Goal: Transaction & Acquisition: Purchase product/service

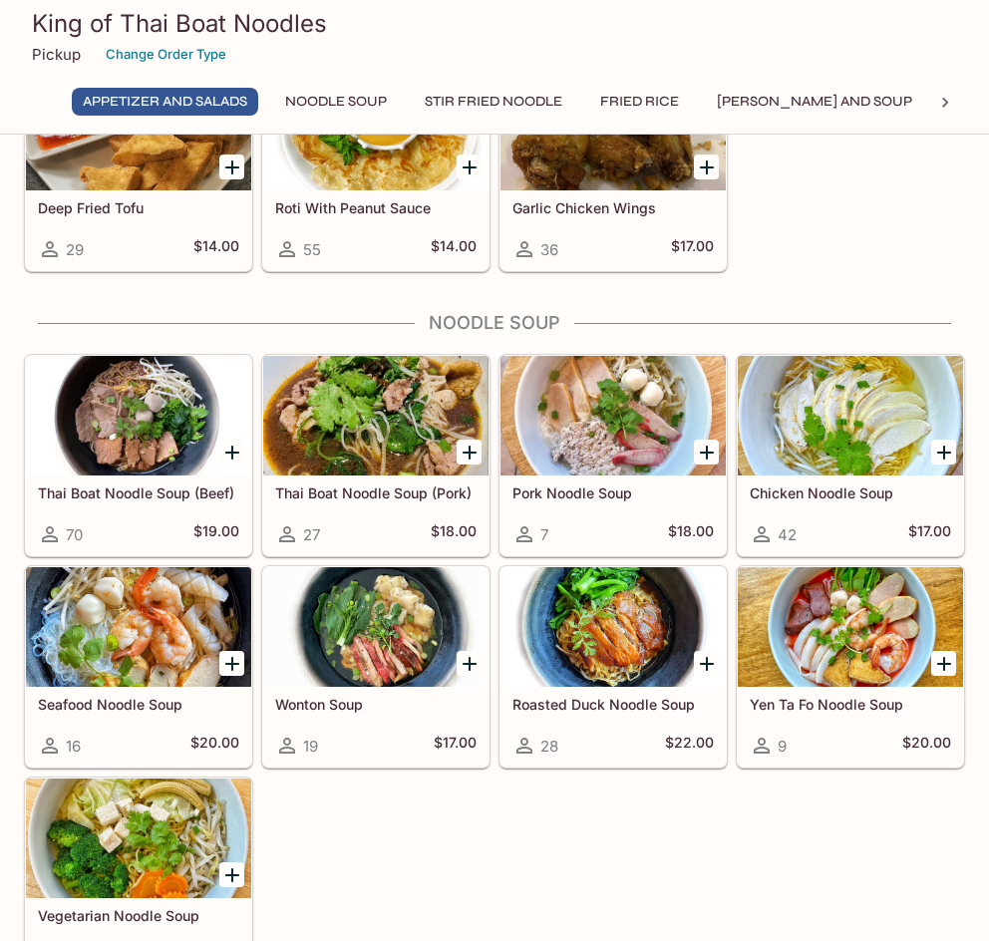
scroll to position [598, 0]
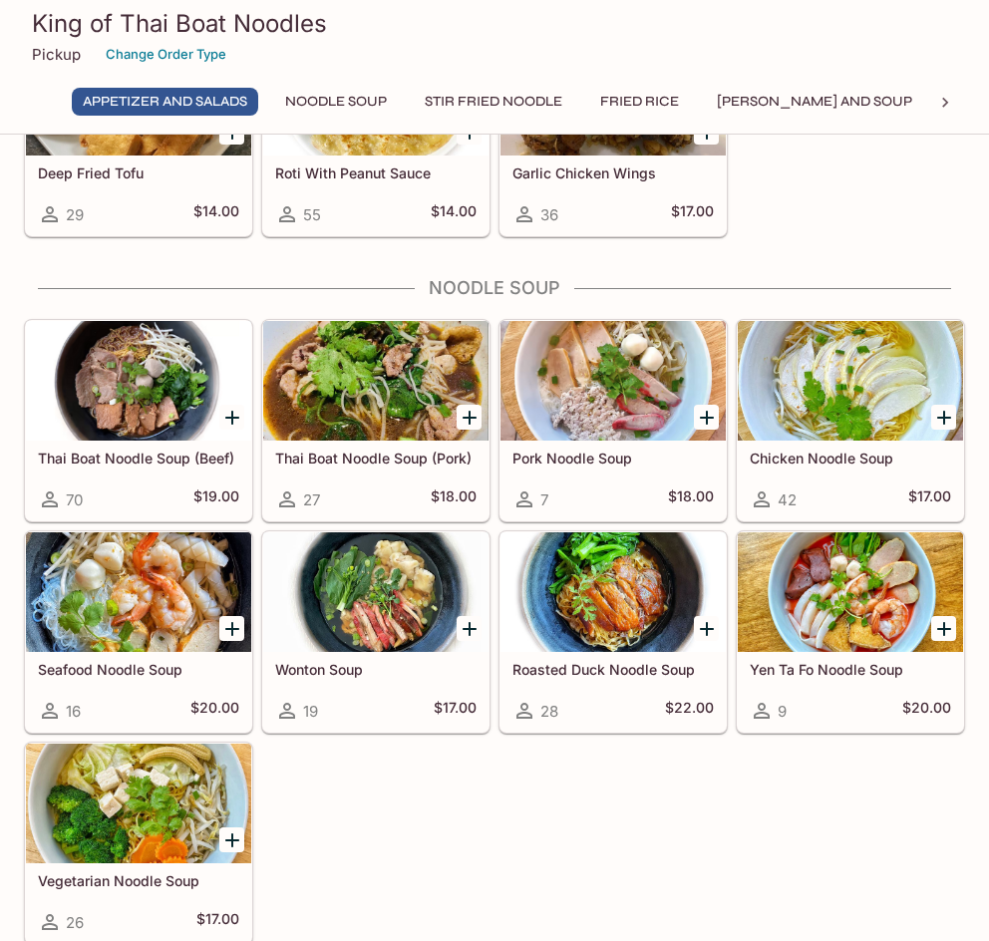
click at [166, 401] on div at bounding box center [138, 381] width 225 height 120
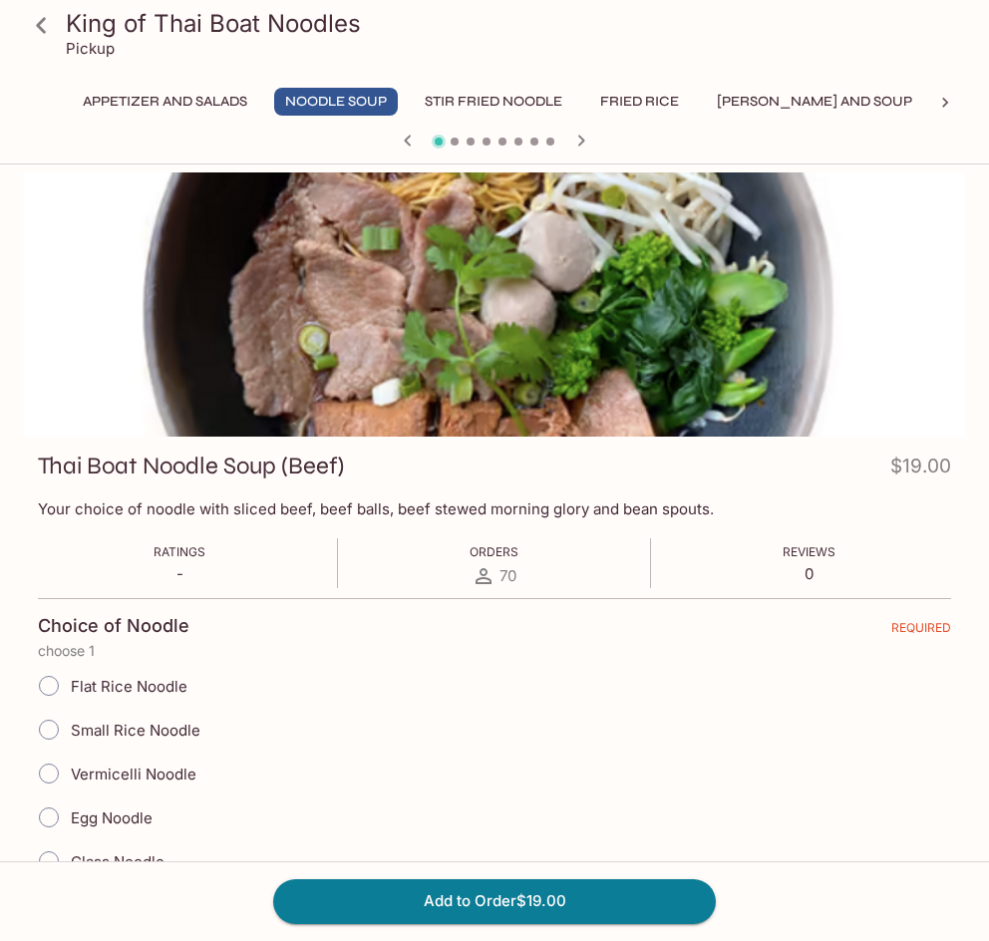
scroll to position [100, 0]
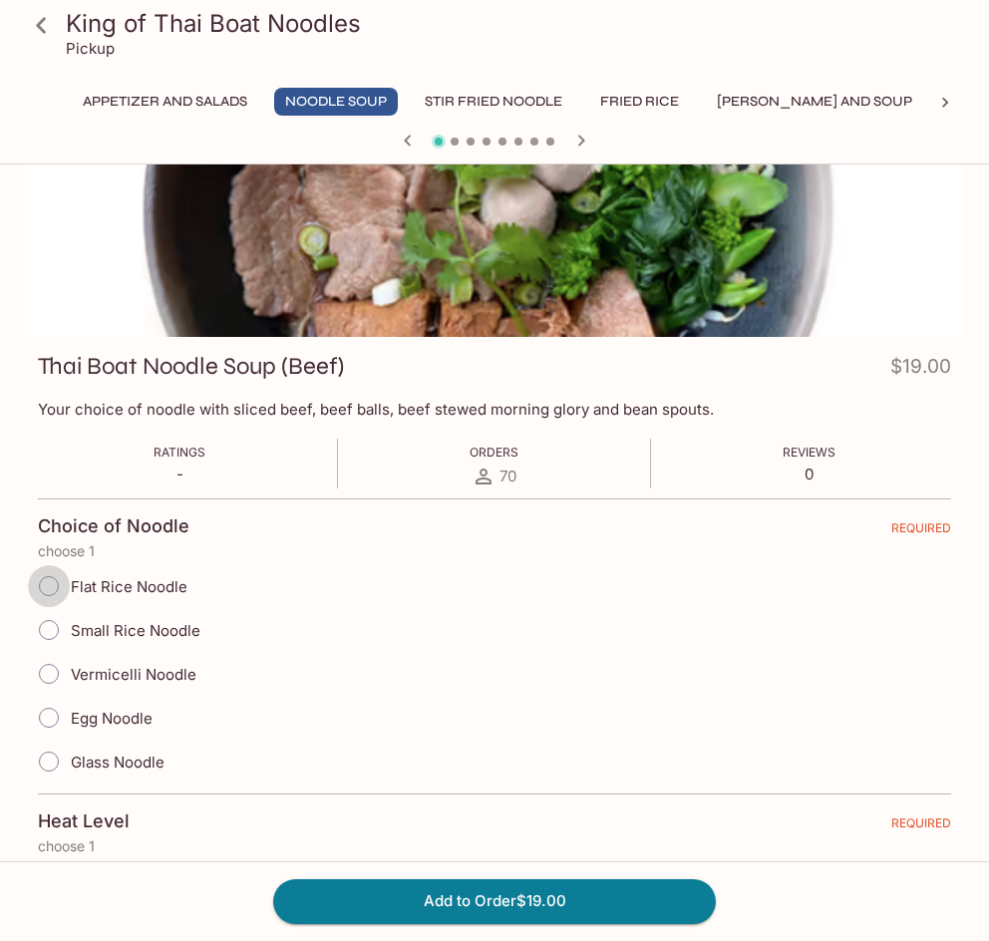
click at [52, 590] on input "Flat Rice Noodle" at bounding box center [49, 586] width 42 height 42
radio input "true"
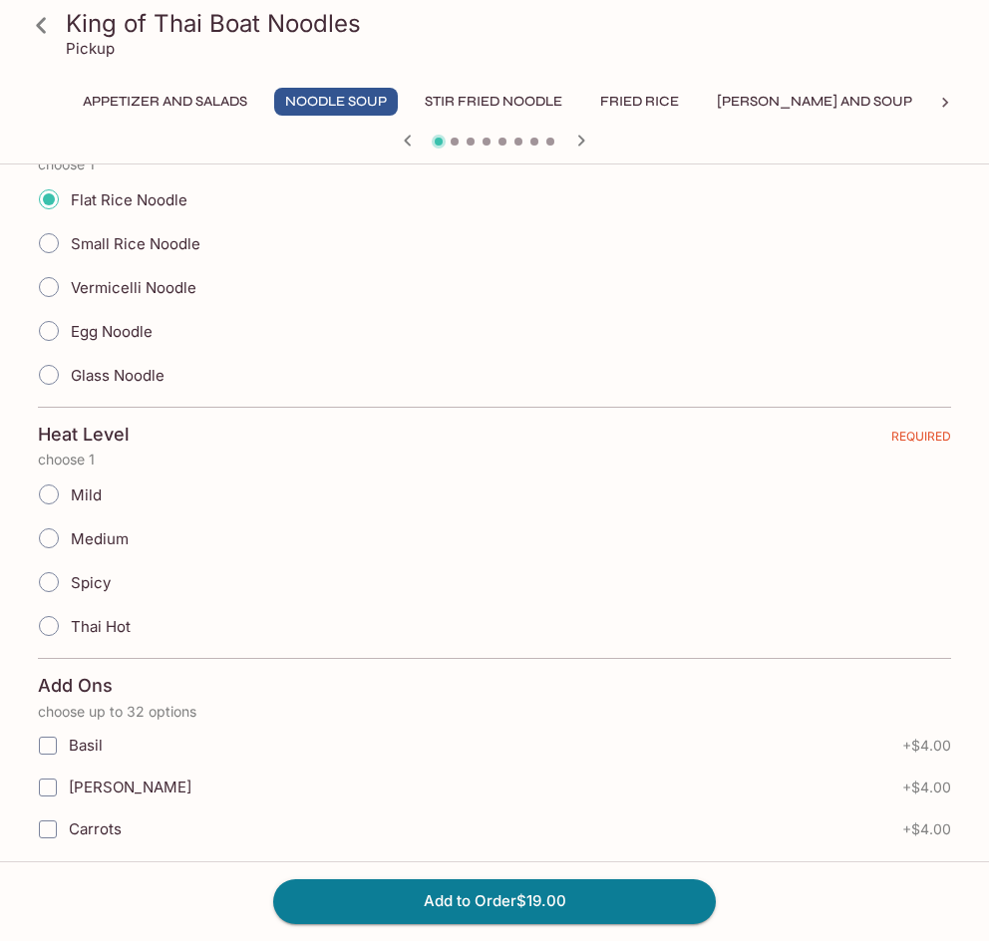
scroll to position [498, 0]
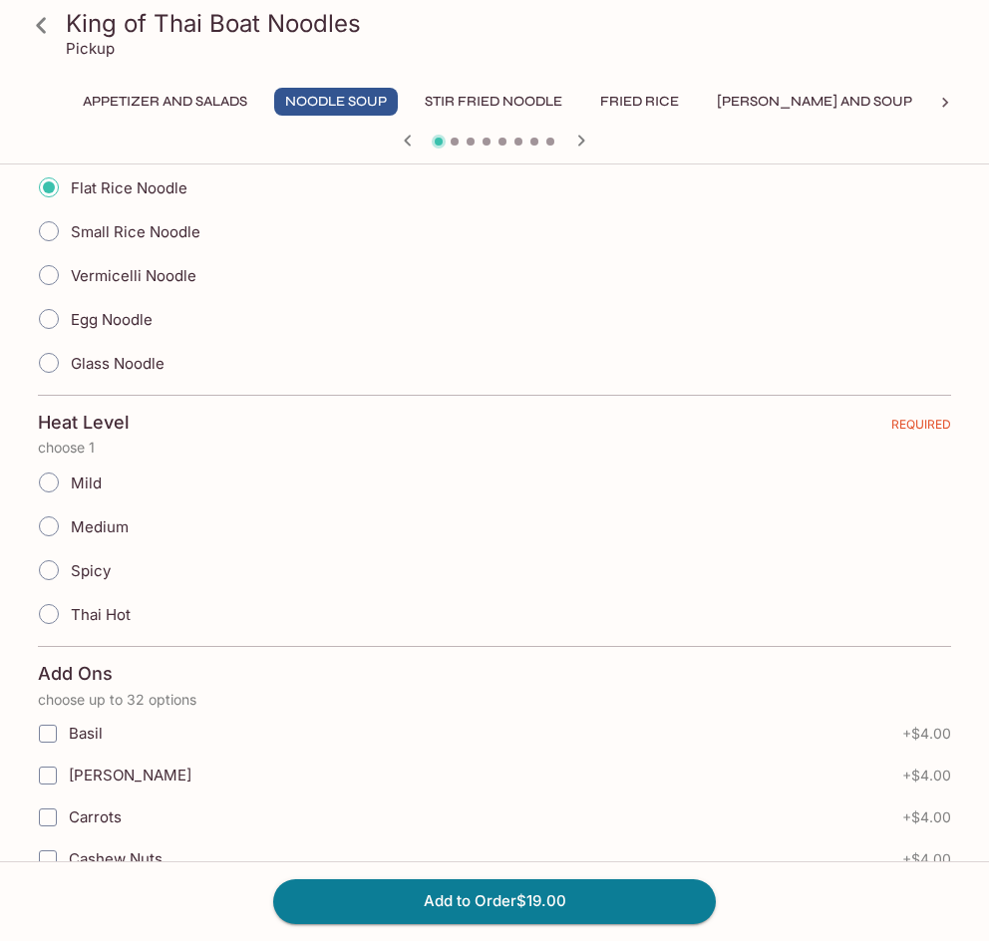
click at [40, 527] on input "Medium" at bounding box center [49, 526] width 42 height 42
radio input "true"
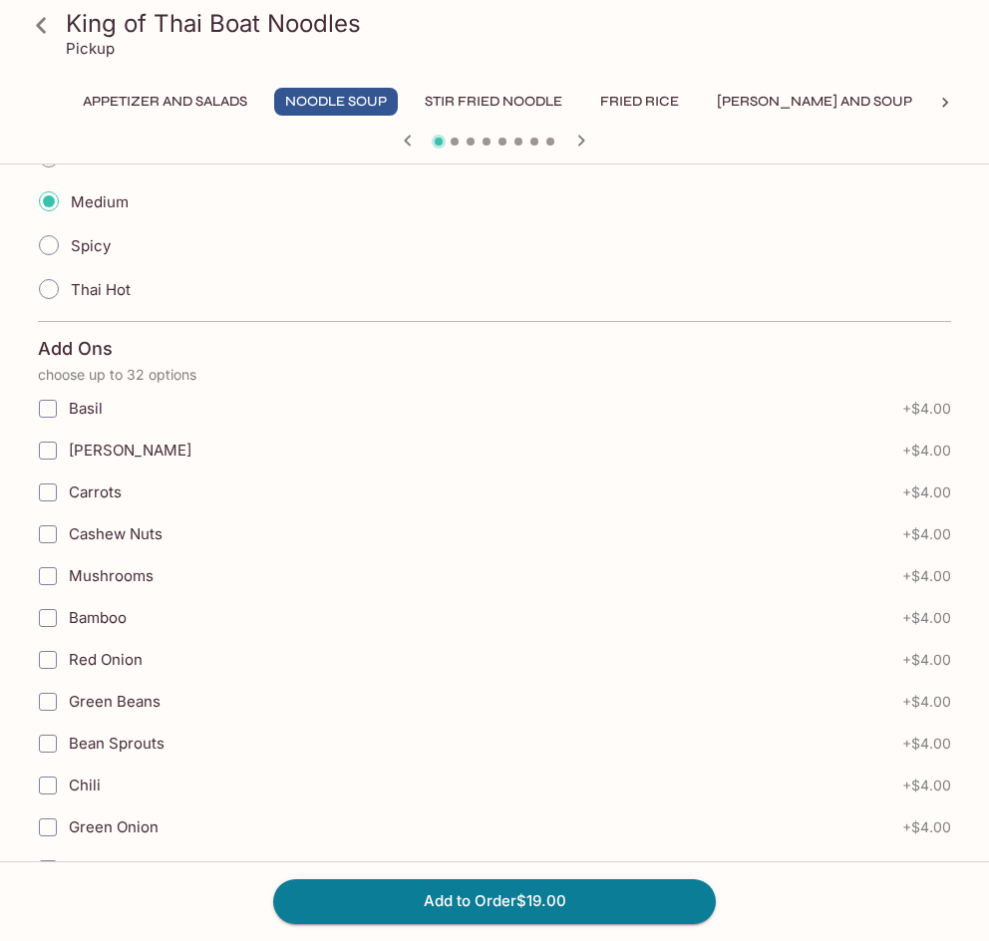
scroll to position [797, 0]
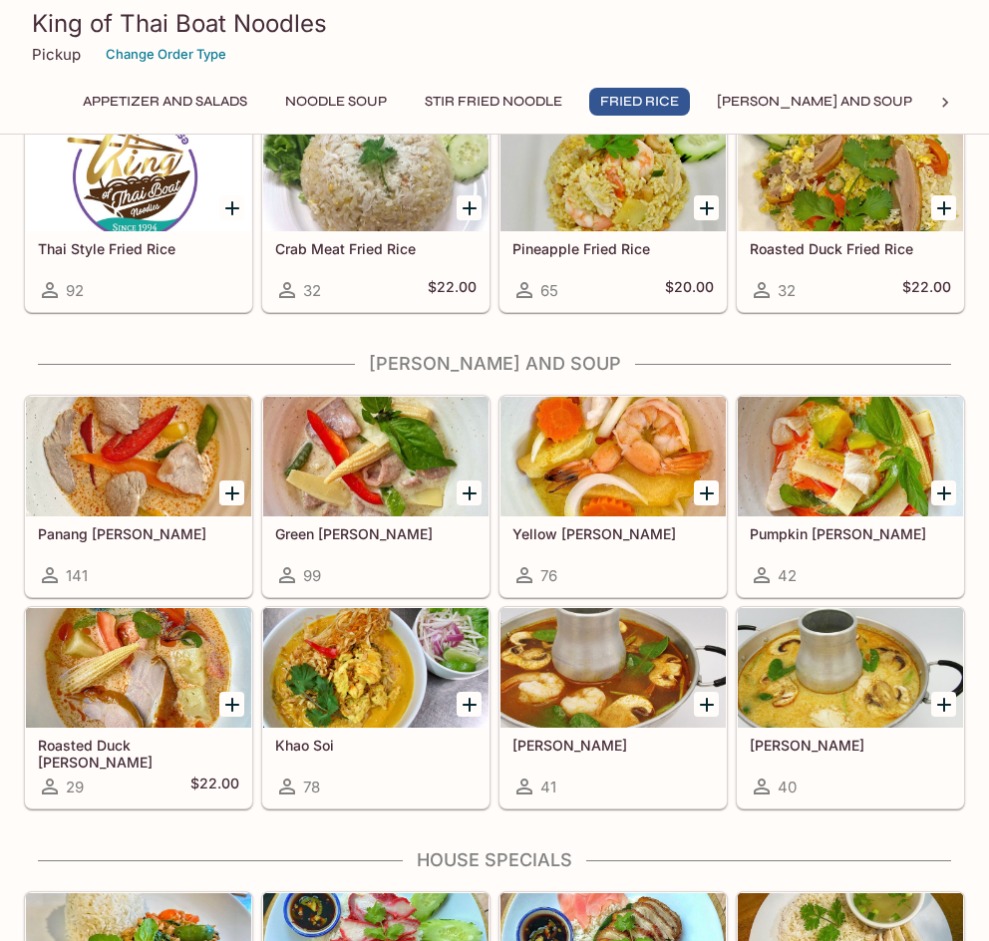
scroll to position [1900, 0]
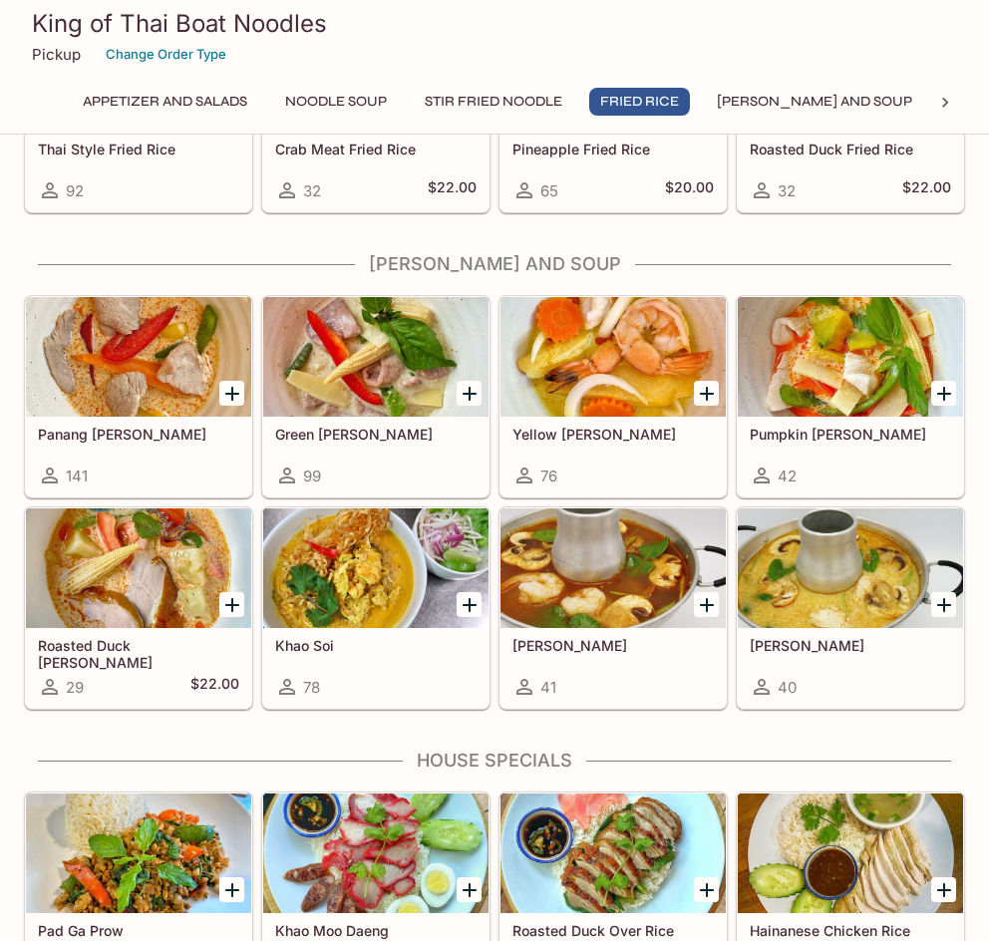
click at [540, 584] on div at bounding box center [612, 568] width 225 height 120
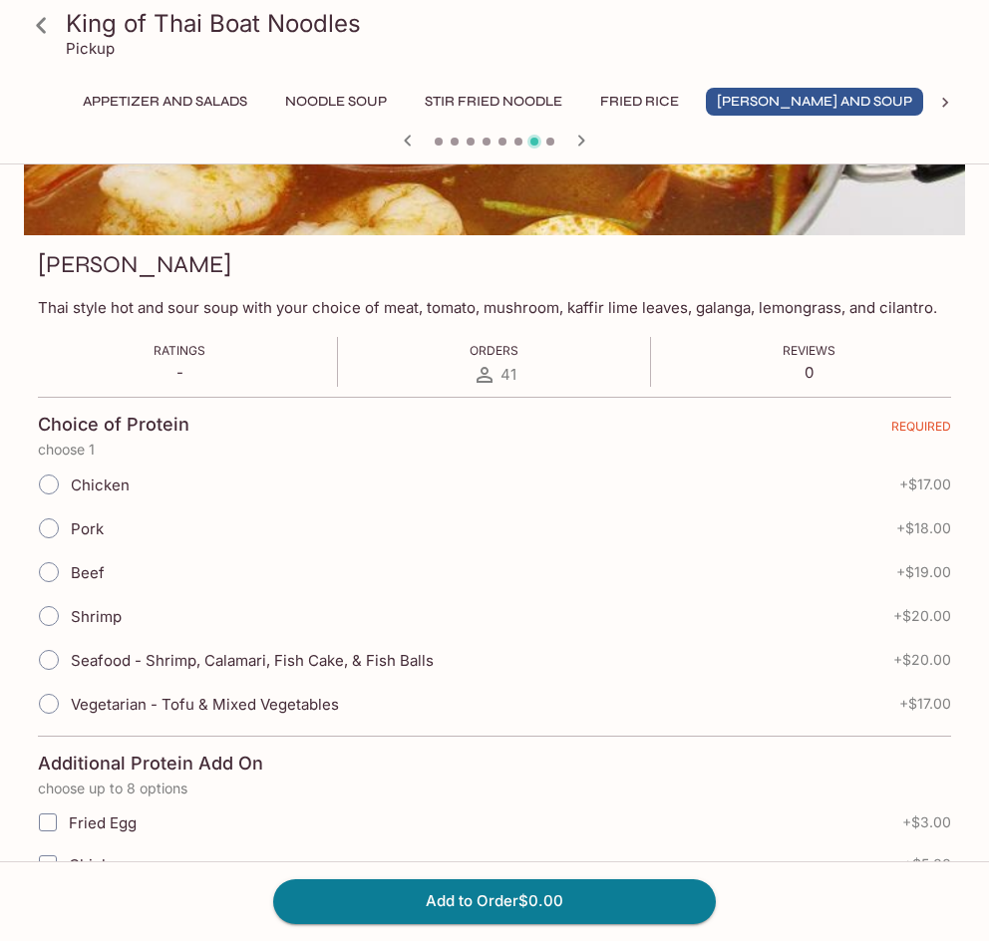
scroll to position [299, 0]
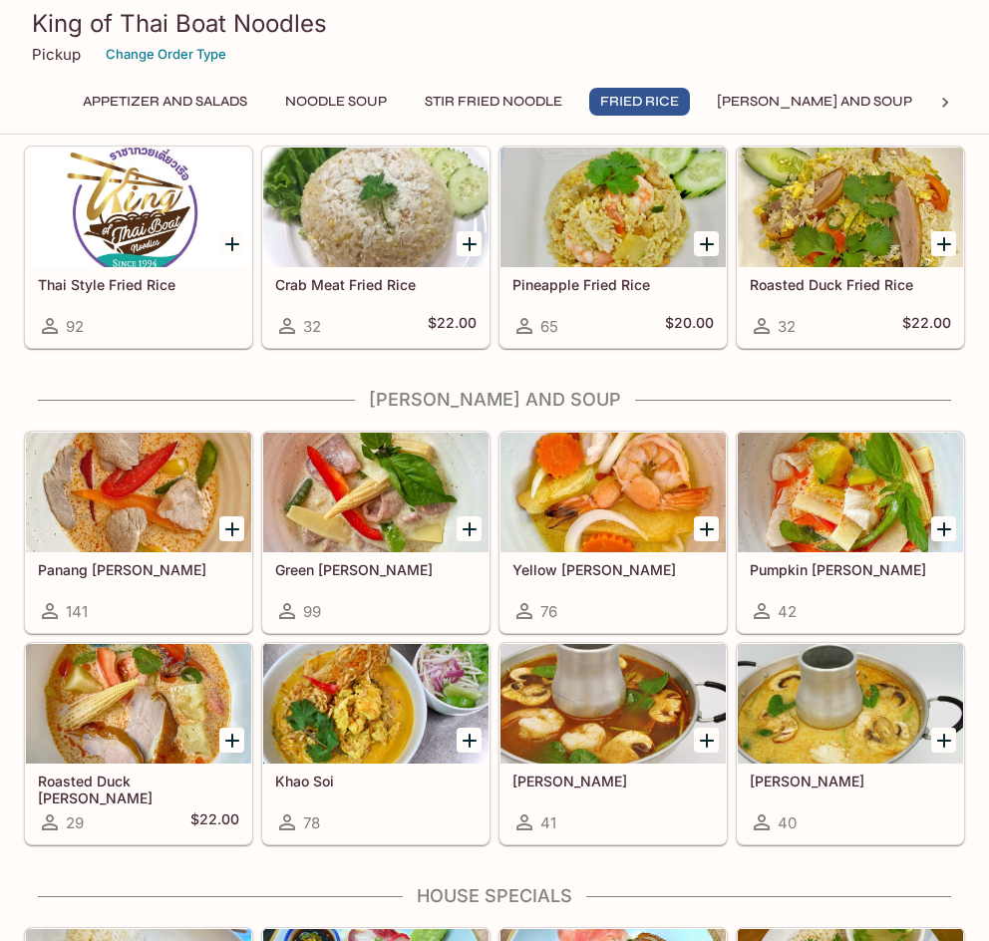
scroll to position [1800, 0]
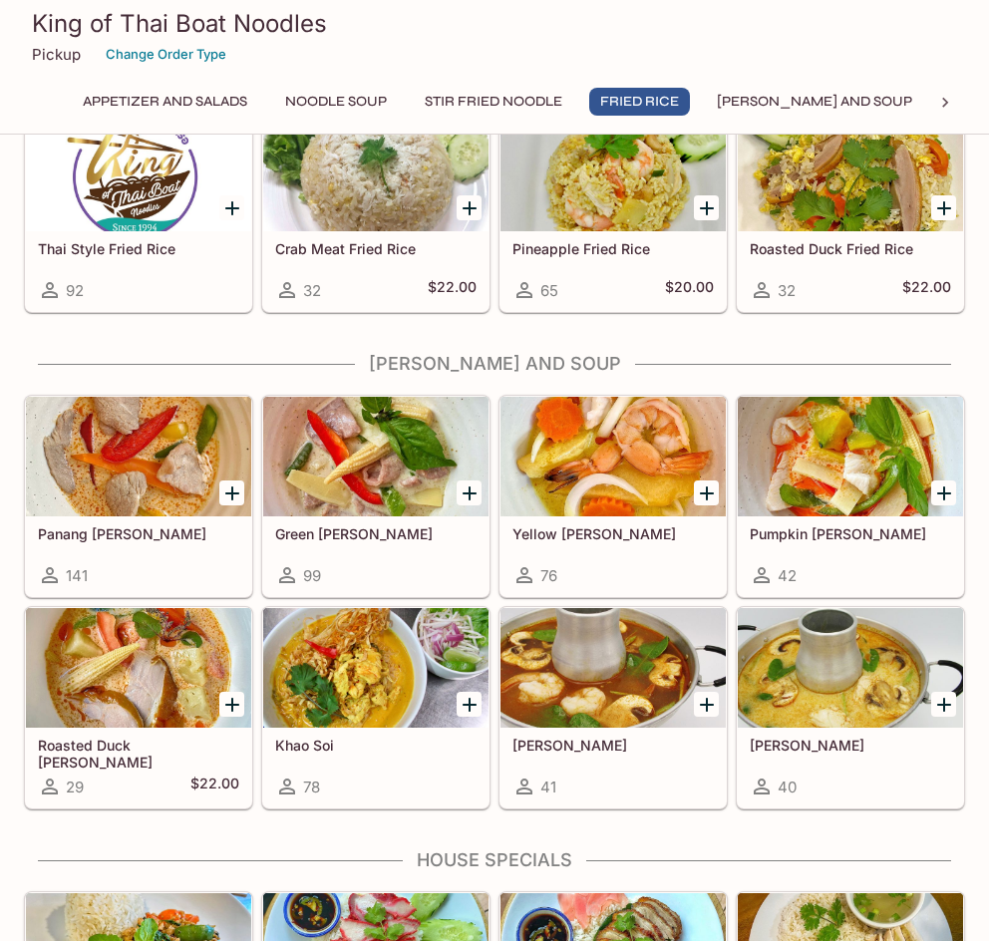
click at [151, 482] on div at bounding box center [138, 457] width 225 height 120
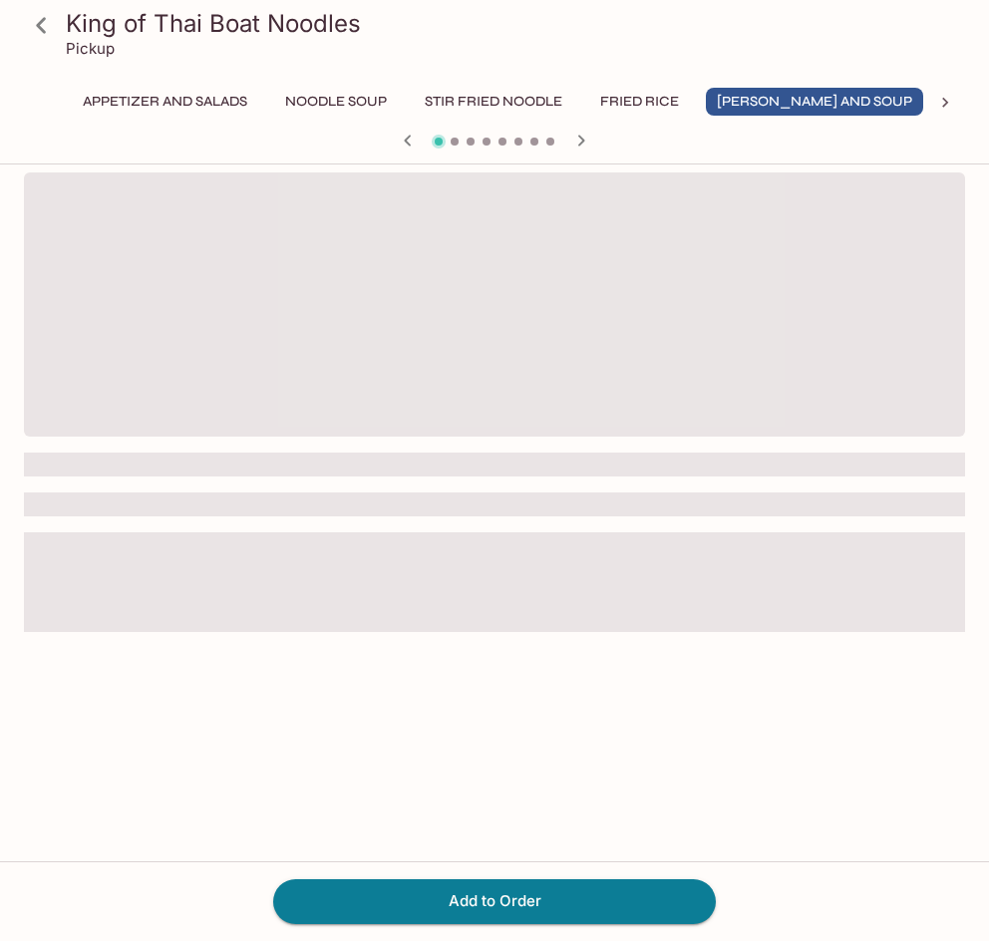
click at [151, 482] on div at bounding box center [494, 535] width 941 height 727
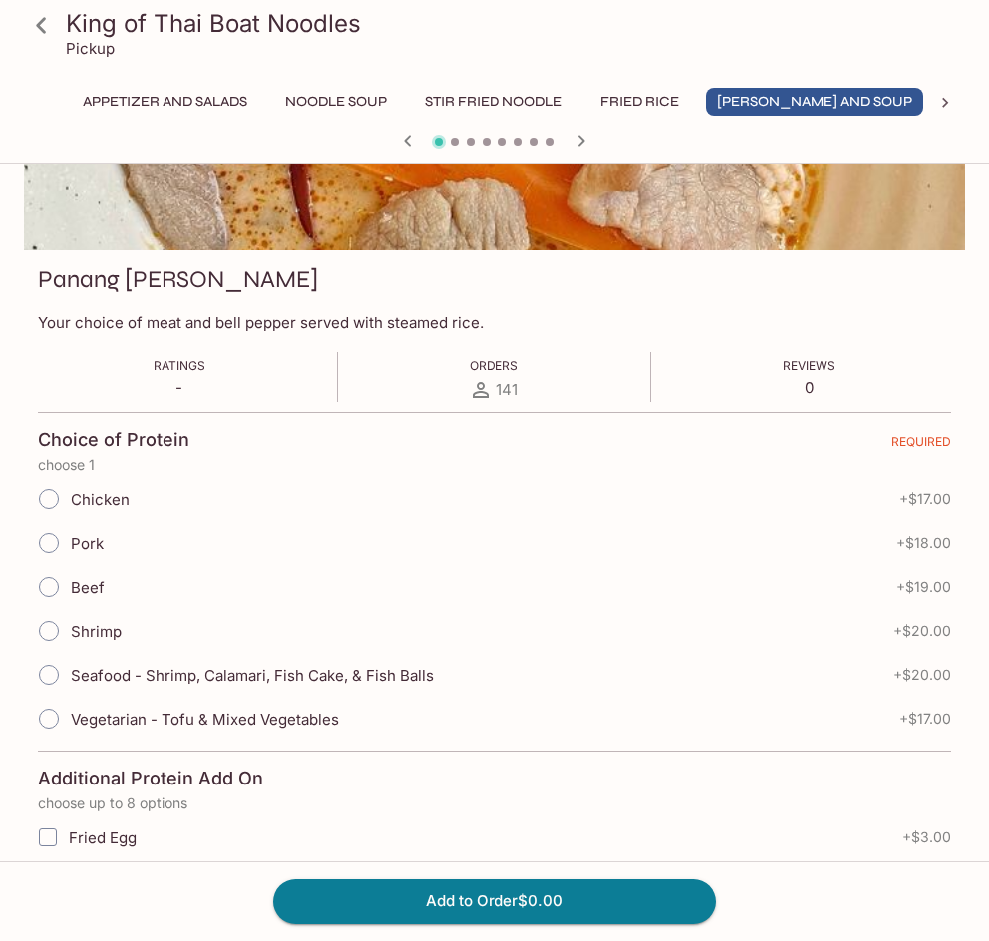
scroll to position [199, 0]
